Goal: Task Accomplishment & Management: Manage account settings

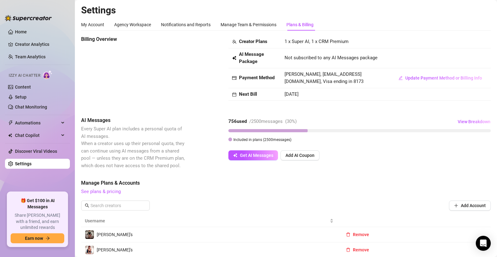
click at [290, 182] on span "Manage Plans & Accounts" at bounding box center [285, 182] width 409 height 7
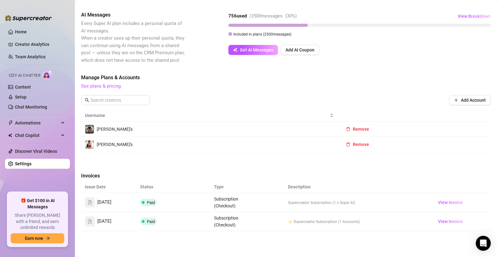
scroll to position [109, 0]
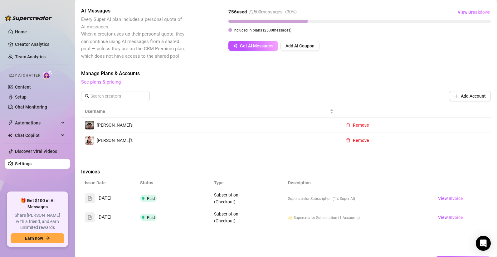
click at [111, 83] on link "See plans & pricing" at bounding box center [101, 82] width 40 height 6
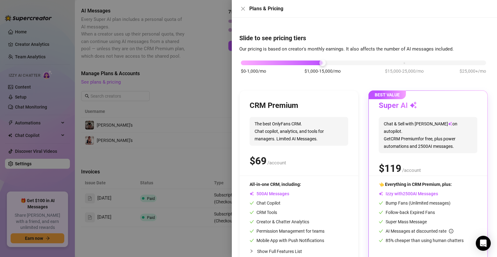
click at [243, 63] on div "$0-1,000/mo $1,000-15,000/mo $15,000-25,000/mo $25,000+/mo" at bounding box center [363, 61] width 245 height 4
click at [308, 132] on span "The best OnlyFans CRM. Chat copilot, analytics, and tools for managers. Limited…" at bounding box center [298, 131] width 99 height 29
click at [244, 9] on icon "close" at bounding box center [243, 9] width 4 height 4
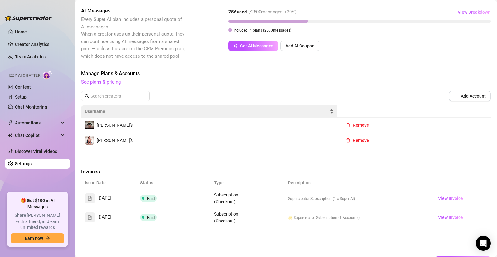
click at [220, 108] on div "Username" at bounding box center [209, 111] width 248 height 7
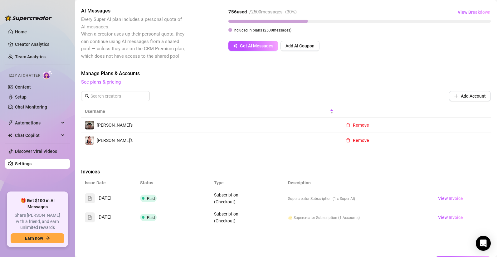
click at [279, 77] on span "Manage Plans & Accounts" at bounding box center [285, 73] width 409 height 7
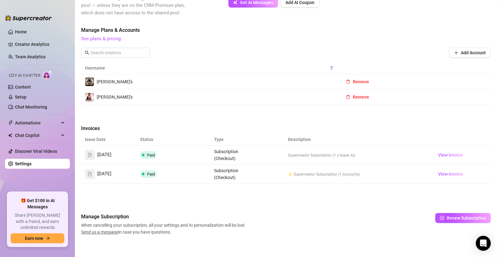
scroll to position [157, 0]
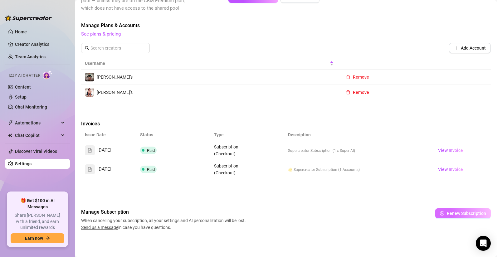
click at [446, 214] on button "Renew Subscription" at bounding box center [462, 213] width 55 height 10
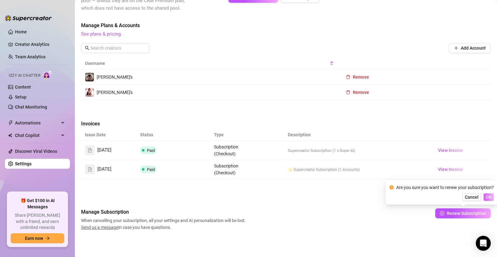
click at [486, 196] on span "OK" at bounding box center [488, 197] width 6 height 5
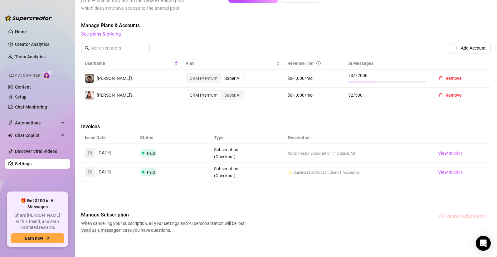
click at [471, 216] on span "Cancel Subscription" at bounding box center [466, 216] width 40 height 5
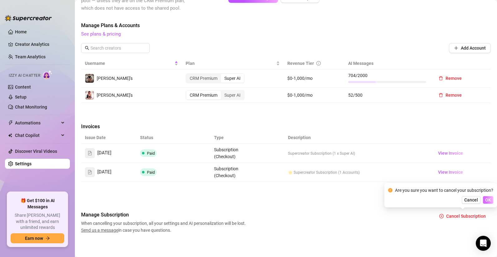
click at [490, 198] on button "OK" at bounding box center [488, 199] width 10 height 7
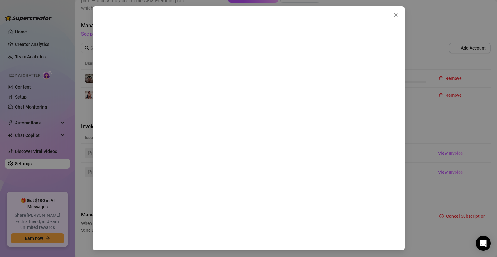
scroll to position [0, 0]
click at [394, 14] on icon "close" at bounding box center [395, 14] width 5 height 5
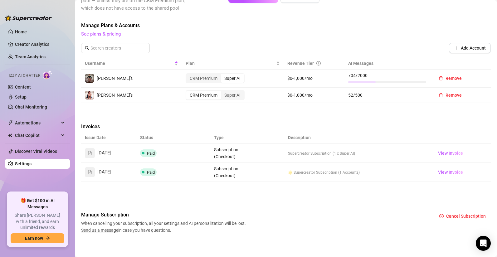
click at [394, 14] on div "Billing Overview Creator Plans 1 x Super AI, 1 x CRM Premium AI Message Package…" at bounding box center [285, 55] width 409 height 355
click at [285, 205] on div "Billing Overview Creator Plans 1 x Super AI, 1 x CRM Premium AI Message Package…" at bounding box center [285, 55] width 409 height 355
